Goal: Find specific page/section: Find specific page/section

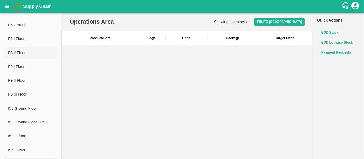
scroll to position [860, 0]
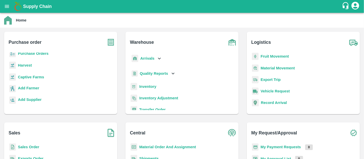
scroll to position [50, 0]
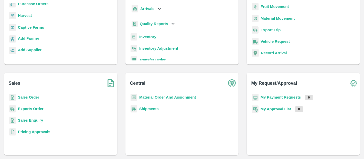
click at [28, 122] on p "Sales Enquiry" at bounding box center [30, 121] width 25 height 6
click at [28, 121] on b "Sales Enquiry" at bounding box center [30, 120] width 25 height 4
